Goal: Task Accomplishment & Management: Manage account settings

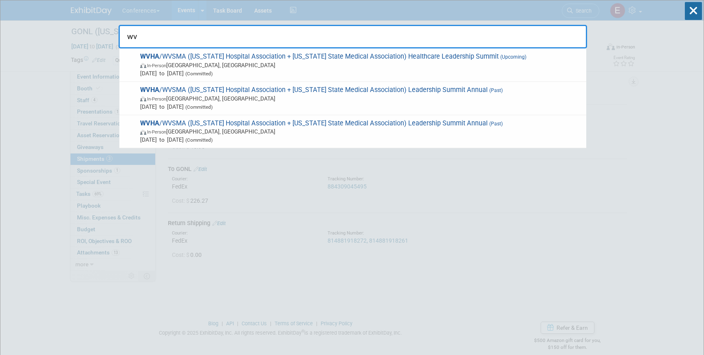
type input "w"
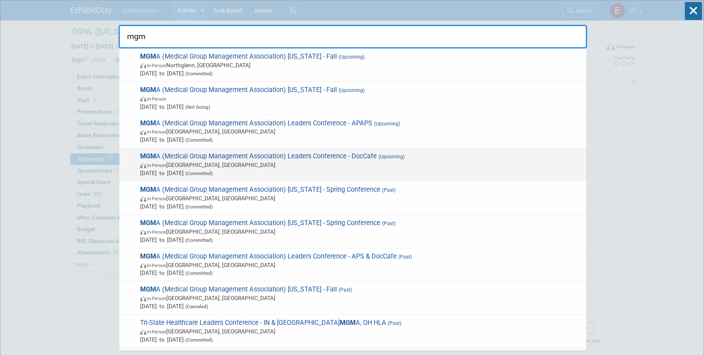
type input "mgm"
click at [374, 171] on span "[DATE] to [DATE] (Committed)" at bounding box center [361, 173] width 442 height 8
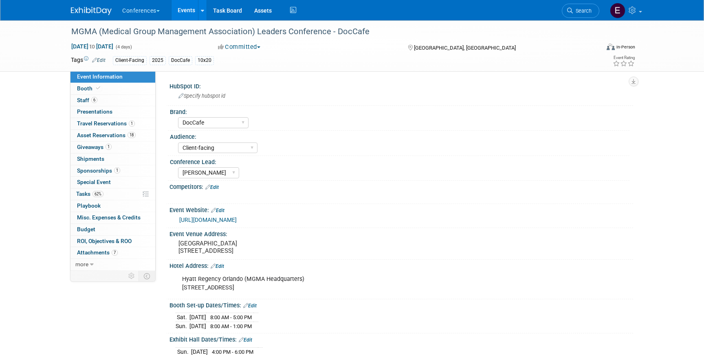
select select "DocCafe"
select select "Client-facing"
select select "[PERSON_NAME]"
click at [95, 94] on link "Booth" at bounding box center [112, 88] width 85 height 11
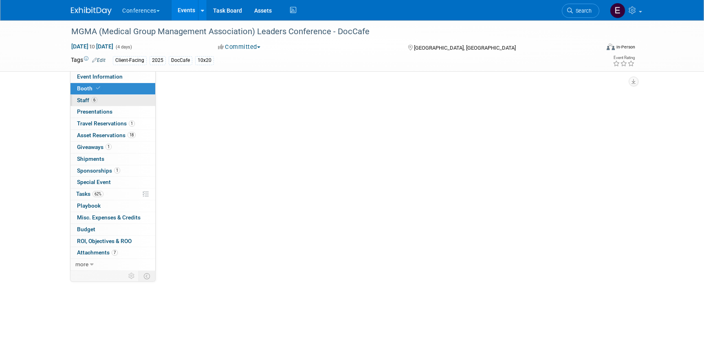
select select "10'x20'"
select select "Yes"
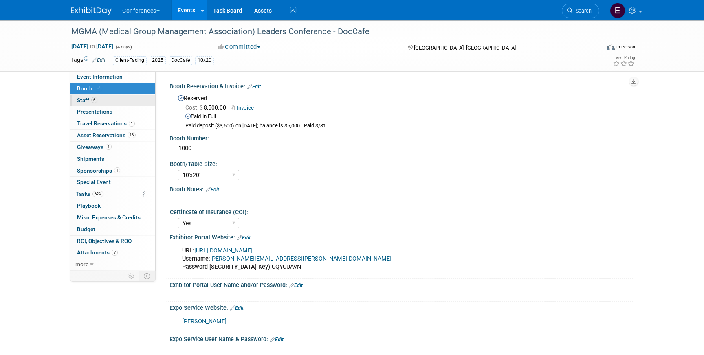
click at [95, 100] on span "6" at bounding box center [94, 100] width 6 height 6
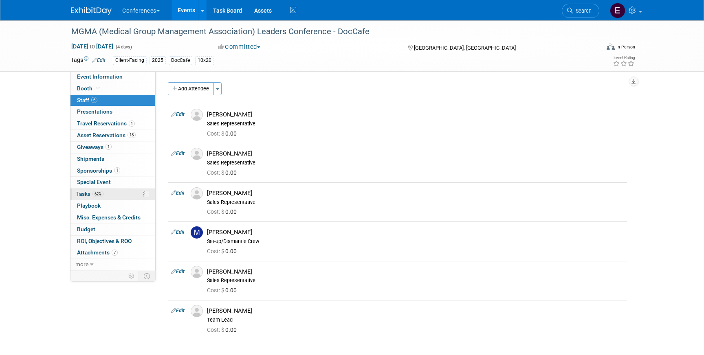
click at [117, 189] on link "62% Tasks 62%" at bounding box center [112, 194] width 85 height 11
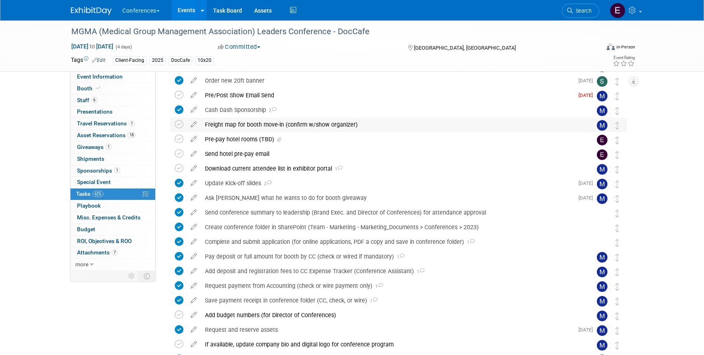
scroll to position [106, 0]
